Goal: Information Seeking & Learning: Learn about a topic

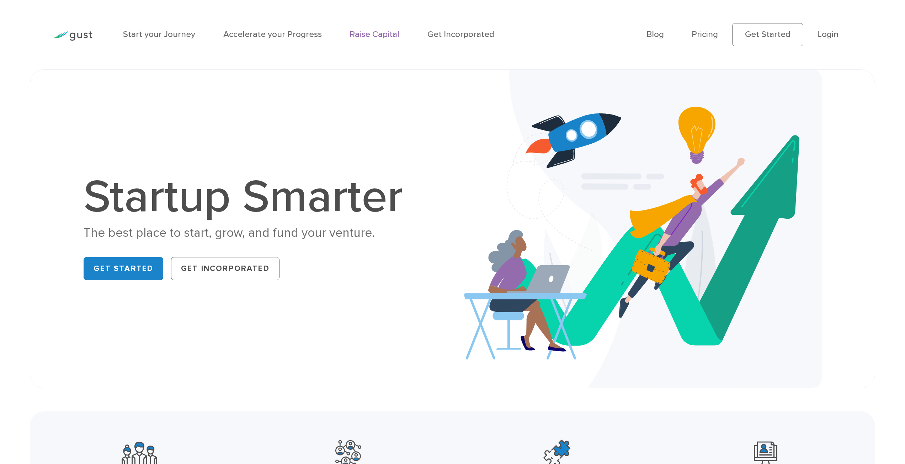
click at [367, 35] on link "Raise Capital" at bounding box center [375, 34] width 50 height 10
click at [707, 31] on link "Pricing" at bounding box center [705, 34] width 26 height 10
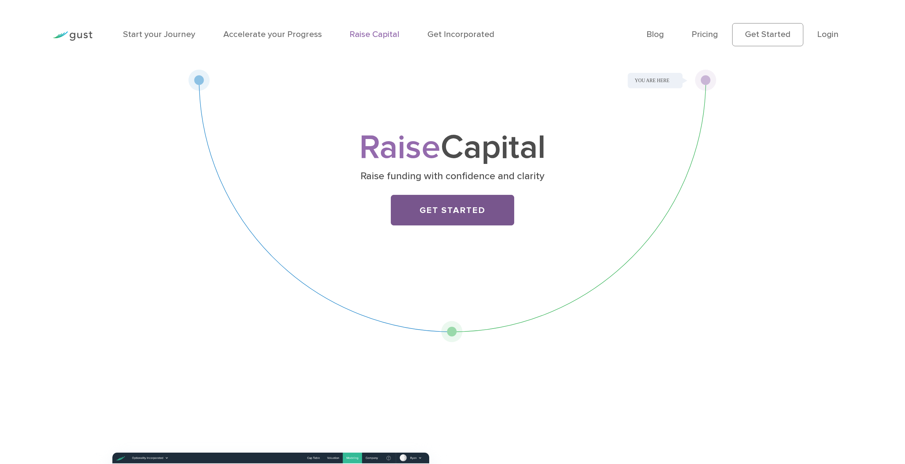
click at [453, 213] on link "Get Started" at bounding box center [452, 210] width 123 height 31
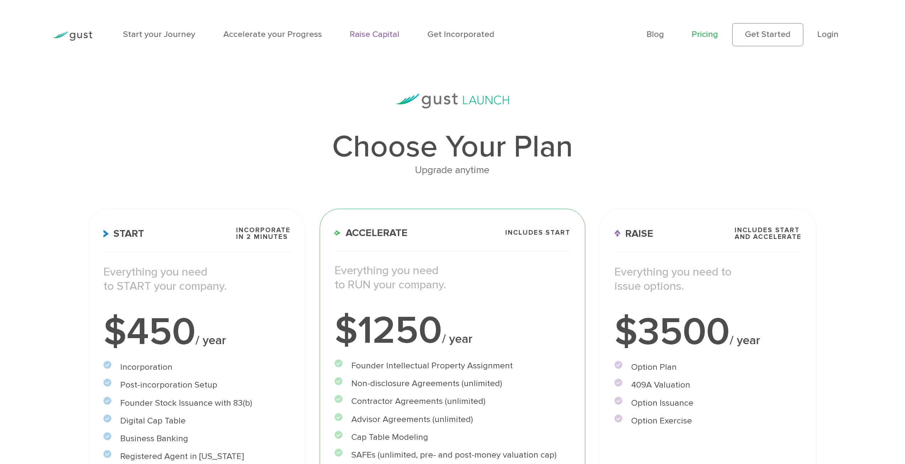
click at [385, 34] on link "Raise Capital" at bounding box center [375, 34] width 50 height 10
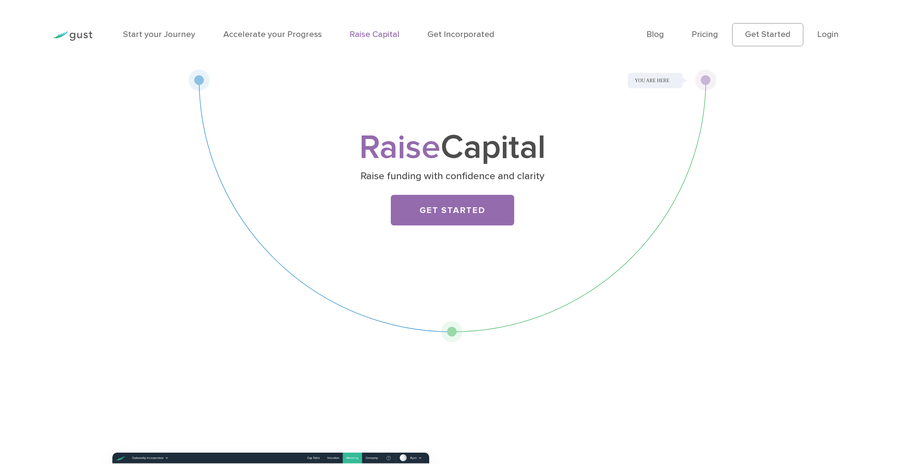
click at [84, 32] on img at bounding box center [73, 36] width 40 height 10
